Goal: Task Accomplishment & Management: Manage account settings

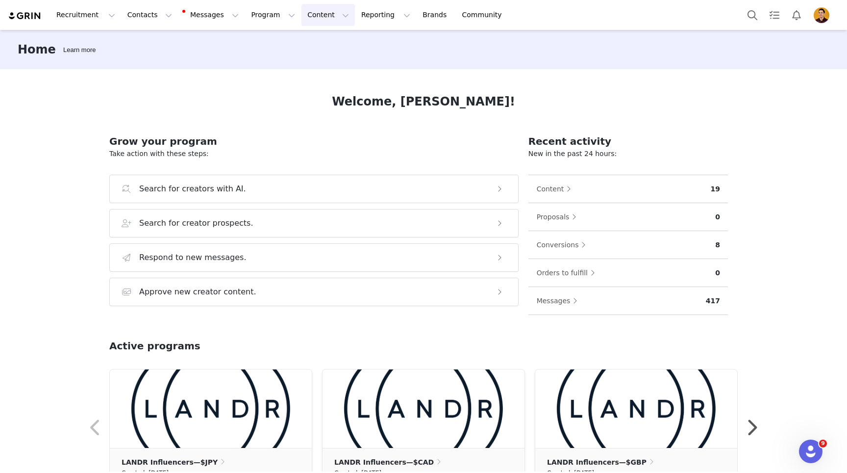
click at [313, 15] on button "Content Content" at bounding box center [327, 15] width 53 height 22
click at [314, 60] on p "Media Library" at bounding box center [312, 61] width 47 height 10
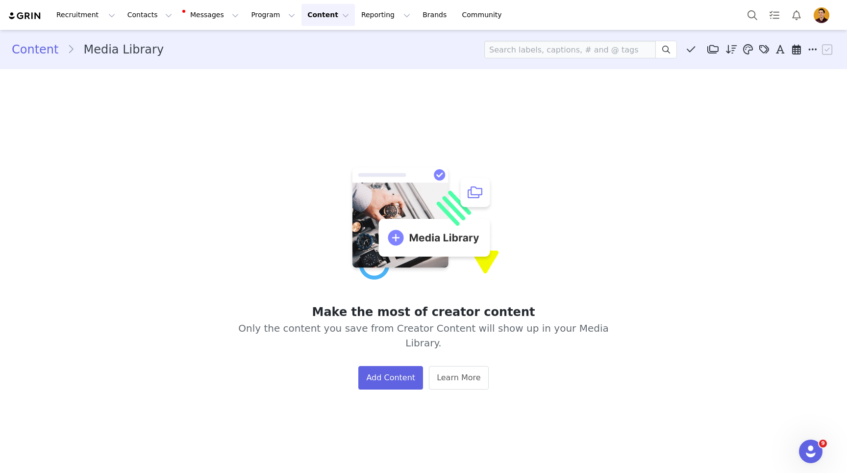
click at [301, 11] on button "Content Content" at bounding box center [327, 15] width 53 height 22
click at [297, 47] on p "Creator Content" at bounding box center [316, 43] width 55 height 10
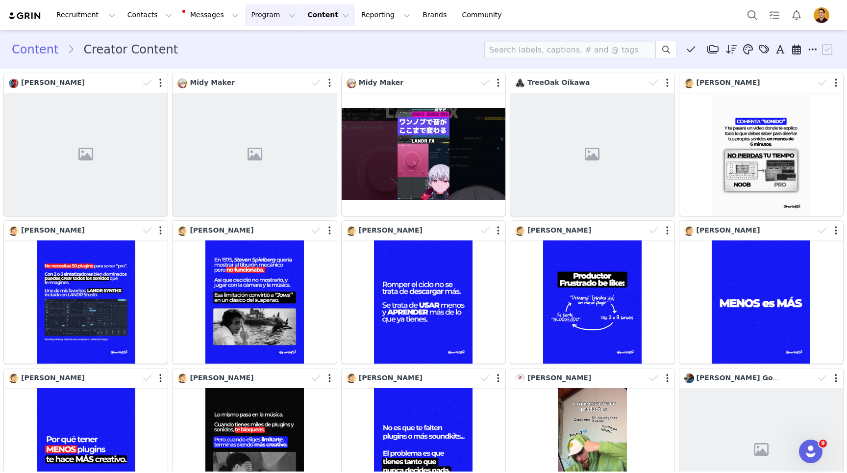
click at [251, 12] on button "Program Program" at bounding box center [273, 15] width 56 height 22
click at [259, 41] on p "Activations" at bounding box center [257, 43] width 38 height 10
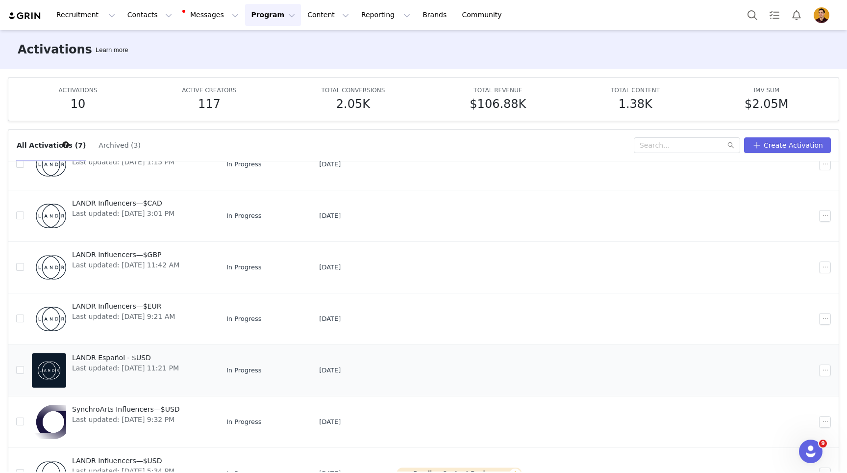
scroll to position [58, 0]
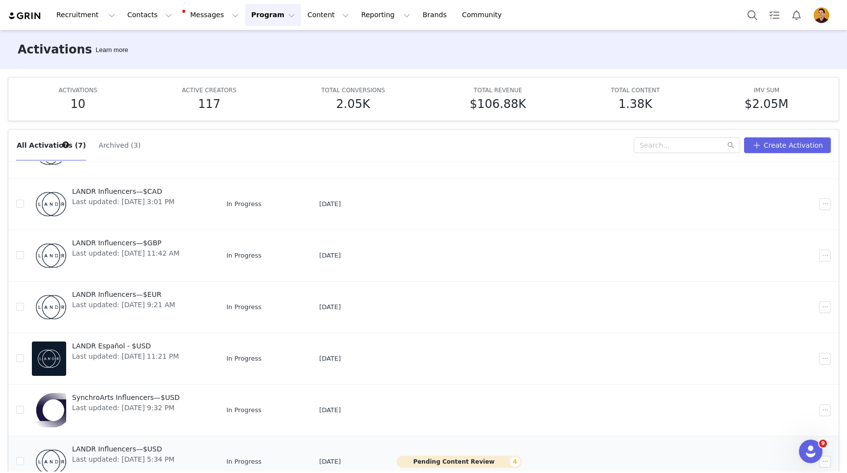
click at [124, 447] on span "LANDR Influencers—$USD" at bounding box center [123, 449] width 102 height 10
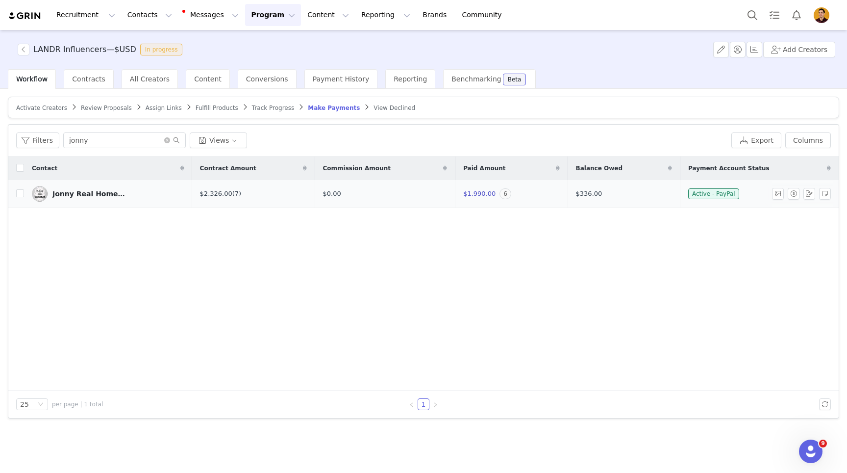
click at [91, 192] on div "Jonny Real Home Studio" at bounding box center [89, 194] width 74 height 8
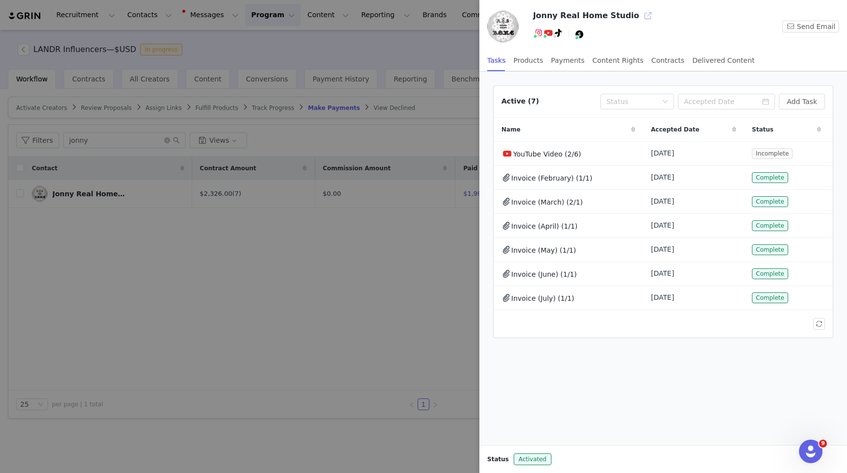
click at [640, 14] on button "button" at bounding box center [648, 16] width 16 height 16
click at [806, 101] on button "Add Task" at bounding box center [802, 102] width 46 height 16
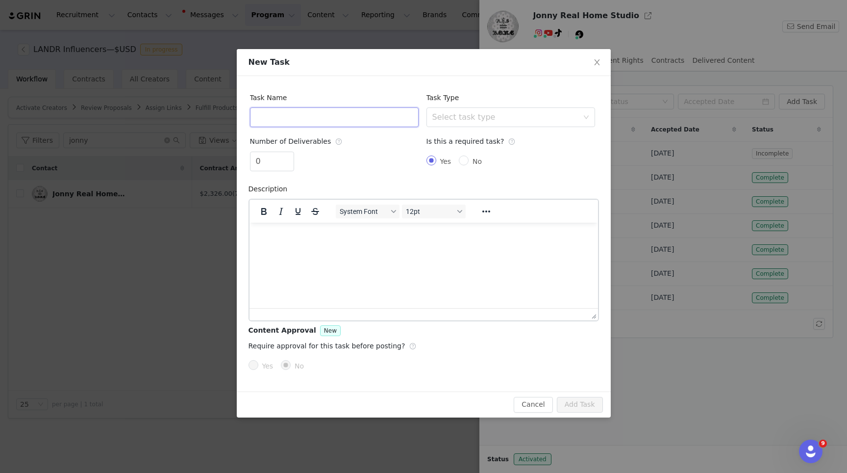
click at [324, 112] on input "text" at bounding box center [334, 117] width 169 height 20
click at [473, 113] on div "Select task type" at bounding box center [505, 117] width 146 height 10
type input "Invoices"
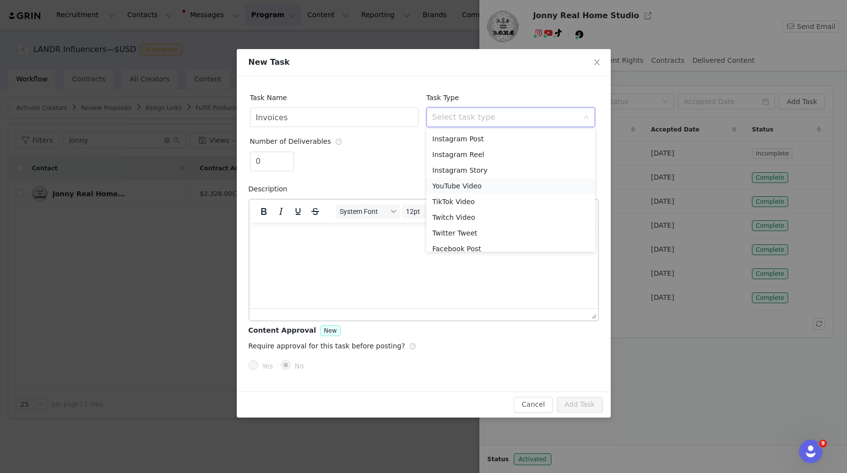
scroll to position [38, 0]
click at [458, 240] on li "Custom Task" at bounding box center [510, 242] width 169 height 16
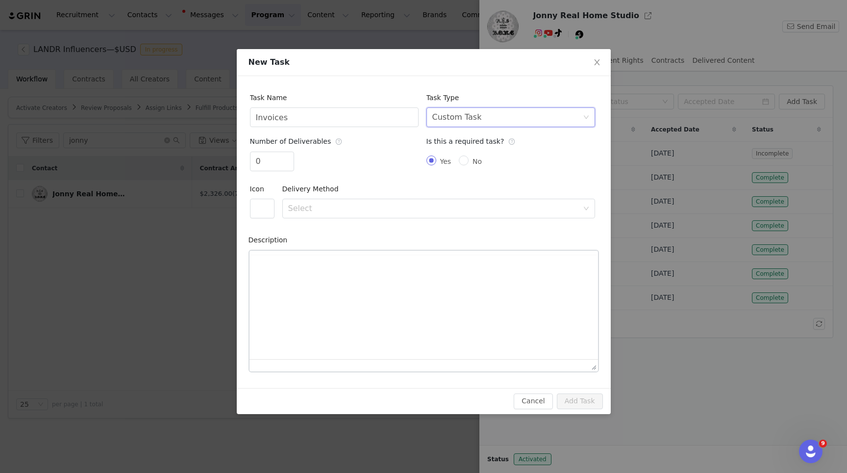
scroll to position [0, 0]
click at [255, 211] on button "button" at bounding box center [262, 209] width 25 height 20
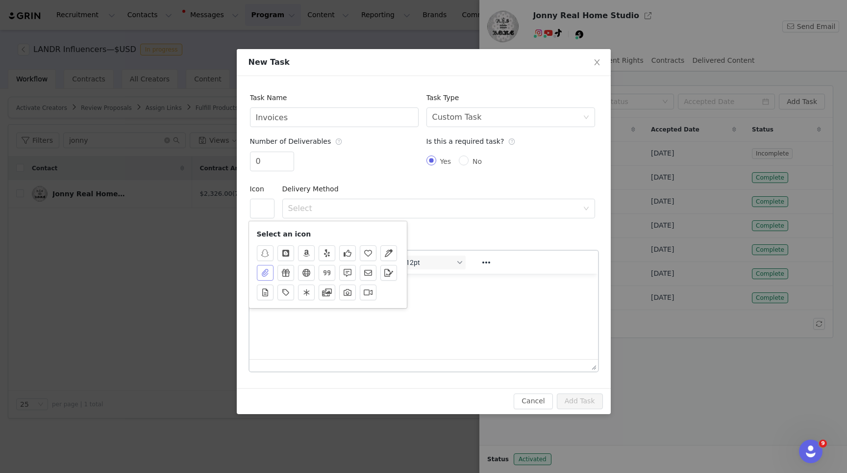
drag, startPoint x: 267, startPoint y: 272, endPoint x: 296, endPoint y: 224, distance: 55.0
click at [267, 272] on button "button" at bounding box center [265, 273] width 17 height 16
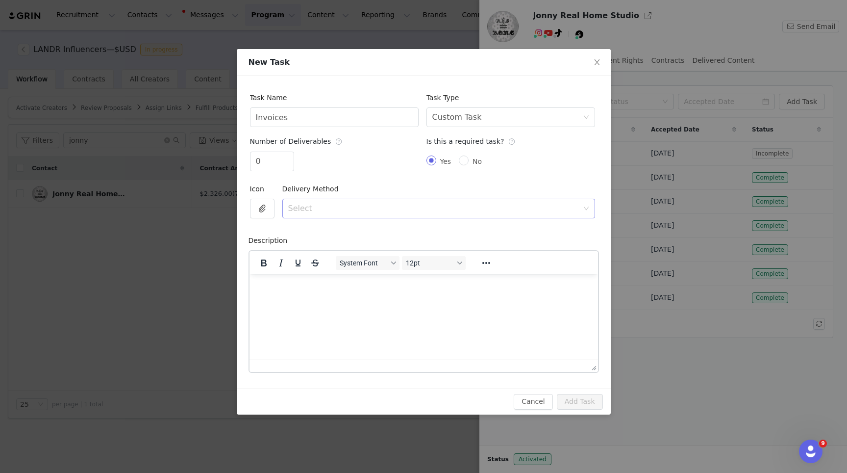
drag, startPoint x: 316, startPoint y: 197, endPoint x: 311, endPoint y: 204, distance: 9.2
click at [315, 197] on div "Delivery Method" at bounding box center [312, 189] width 61 height 20
click at [310, 206] on div "Select" at bounding box center [433, 208] width 290 height 10
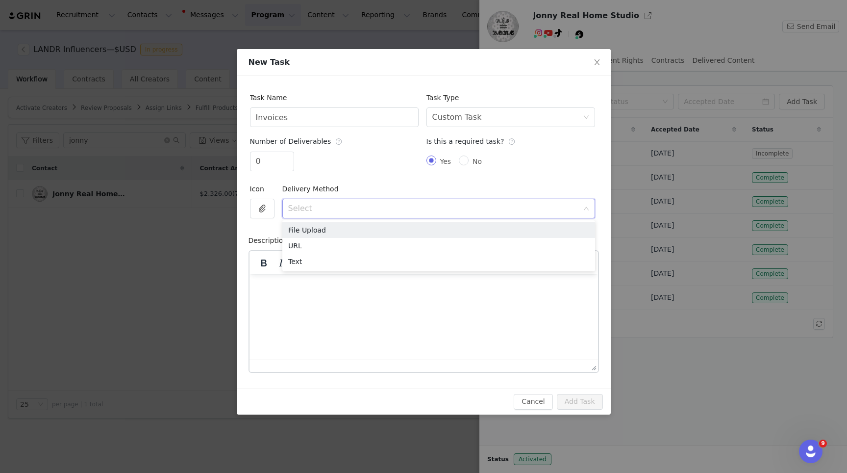
drag, startPoint x: 315, startPoint y: 230, endPoint x: 301, endPoint y: 261, distance: 33.1
click at [315, 231] on li "File Upload" at bounding box center [438, 230] width 313 height 16
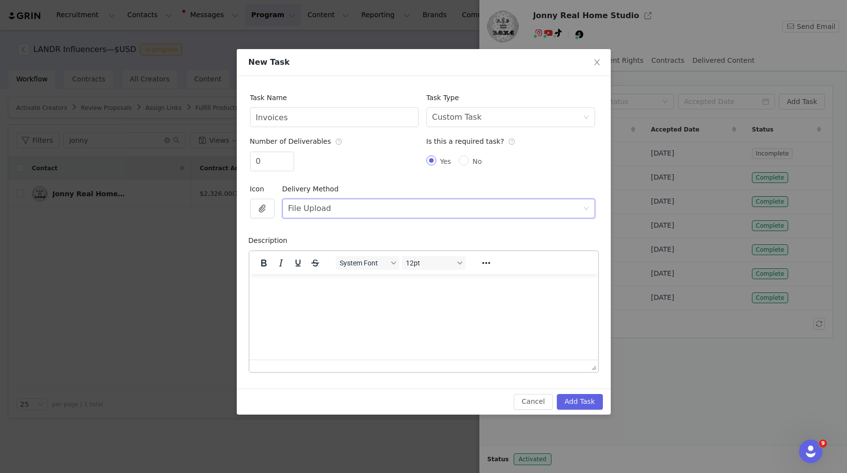
click at [278, 300] on html at bounding box center [423, 287] width 349 height 26
click at [584, 401] on button "Add Task" at bounding box center [580, 402] width 46 height 16
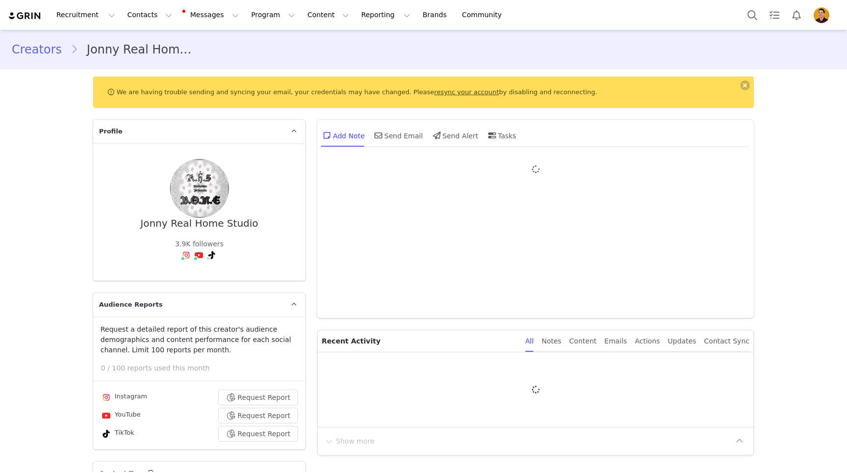
type input "+1 ([GEOGRAPHIC_DATA])"
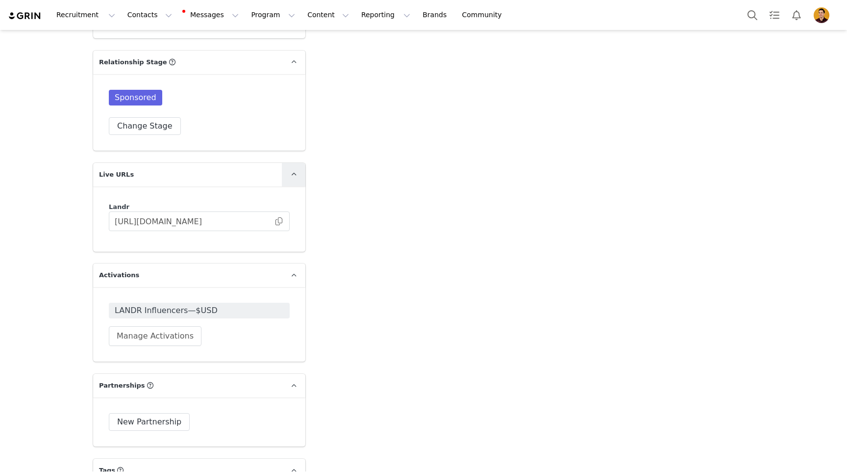
scroll to position [2014, 0]
click at [282, 219] on span at bounding box center [279, 219] width 10 height 0
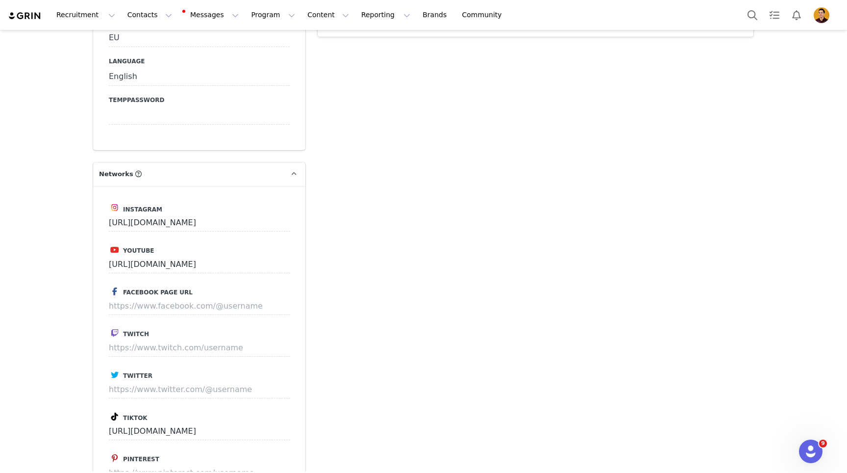
scroll to position [1231, 0]
